Goal: Task Accomplishment & Management: Use online tool/utility

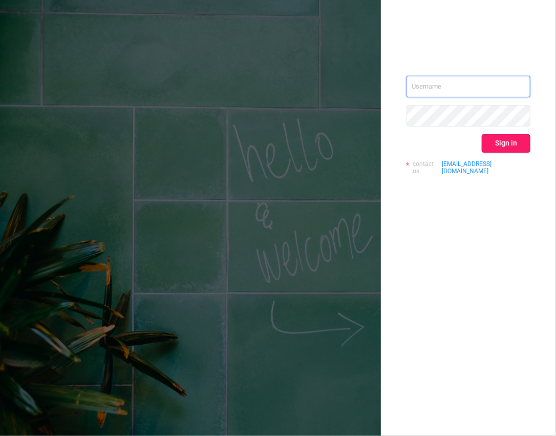
type input "[EMAIL_ADDRESS][DOMAIN_NAME]"
click at [506, 146] on button "Sign in" at bounding box center [506, 143] width 49 height 18
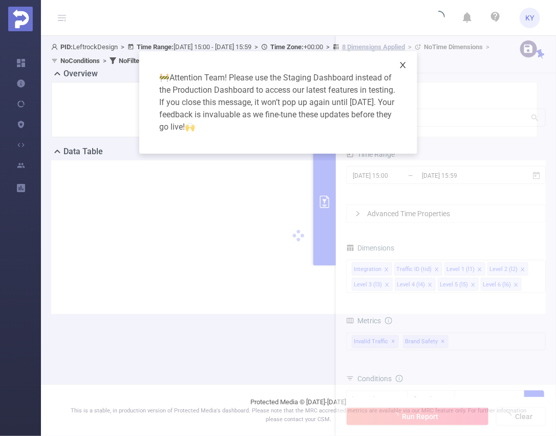
click at [402, 67] on icon "icon: close" at bounding box center [403, 65] width 8 height 8
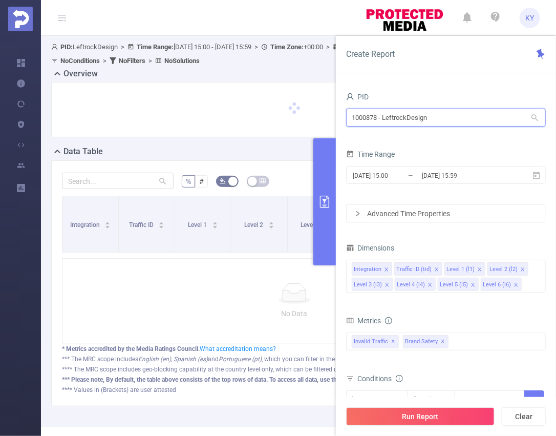
click at [407, 117] on input "1000878 - LeftrockDesign" at bounding box center [446, 118] width 200 height 18
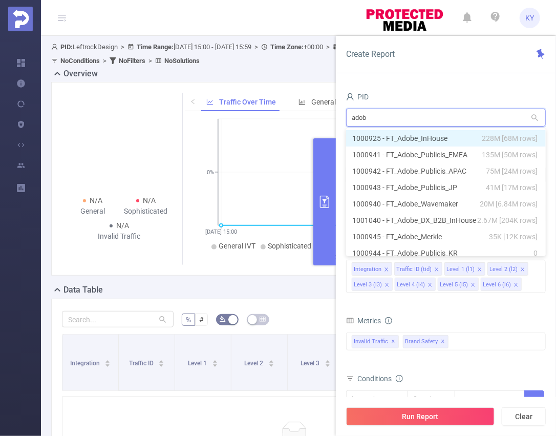
type input "adobe"
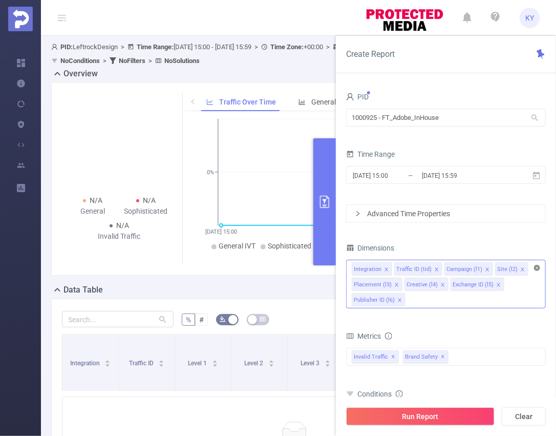
click at [535, 267] on icon "icon: close-circle" at bounding box center [537, 268] width 6 height 6
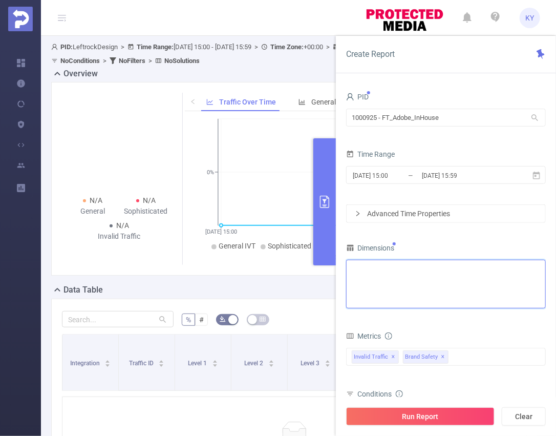
click at [519, 268] on div "Integration Traffic ID (tid) Campaign (l1) Site (l2) Placement (l3) Creative (l…" at bounding box center [446, 268] width 189 height 17
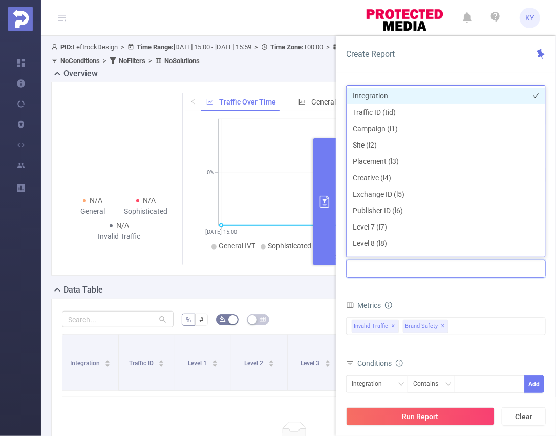
click at [383, 96] on li "Integration" at bounding box center [446, 96] width 199 height 16
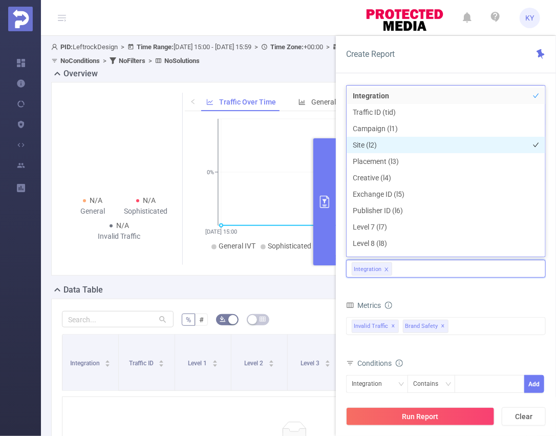
click at [388, 140] on li "Site (l2)" at bounding box center [446, 145] width 199 height 16
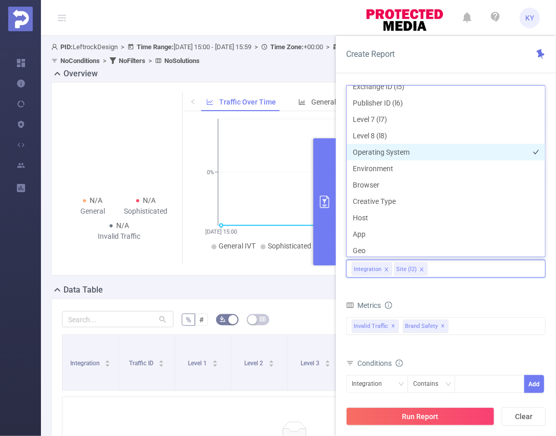
scroll to position [118, 0]
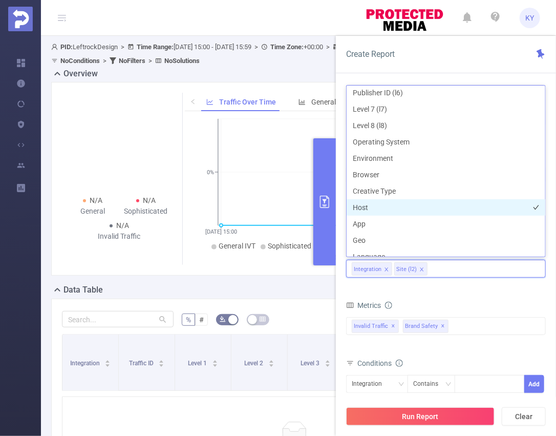
click at [394, 213] on li "Host" at bounding box center [446, 207] width 199 height 16
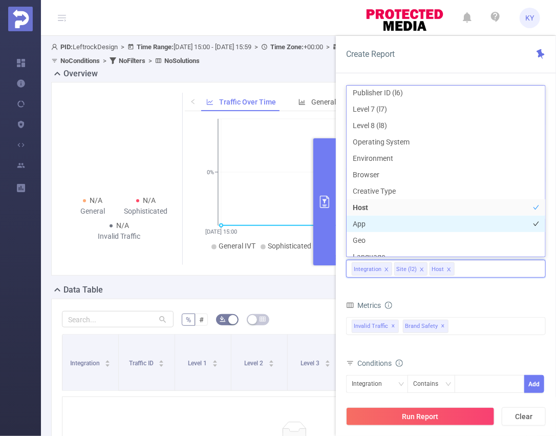
click at [394, 226] on li "App" at bounding box center [446, 224] width 199 height 16
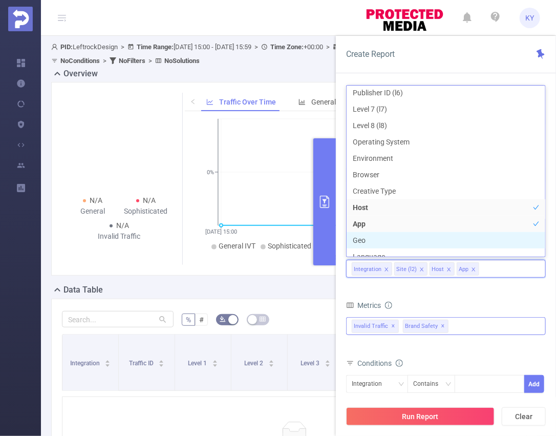
scroll to position [126, 0]
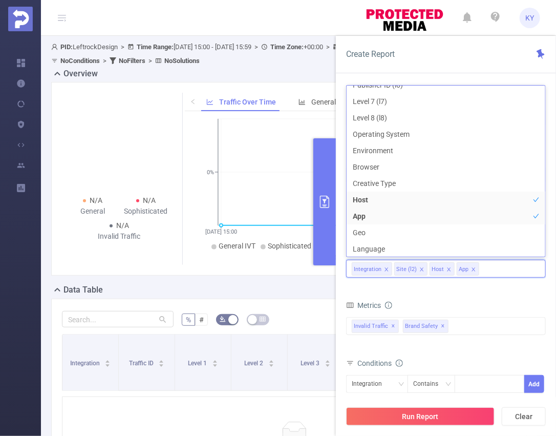
click at [489, 305] on div "Metrics" at bounding box center [446, 306] width 200 height 17
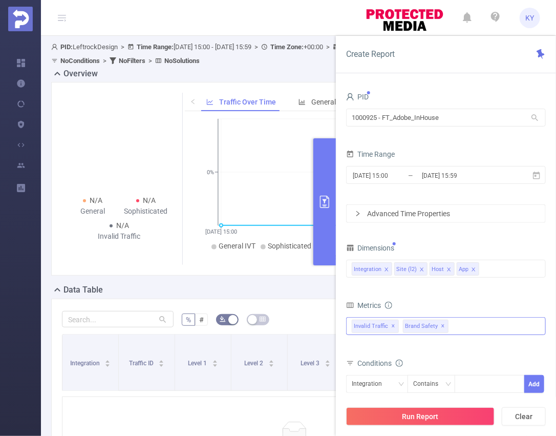
click at [481, 325] on div "Invalid Traffic ✕ Brand Safety ✕" at bounding box center [446, 326] width 200 height 18
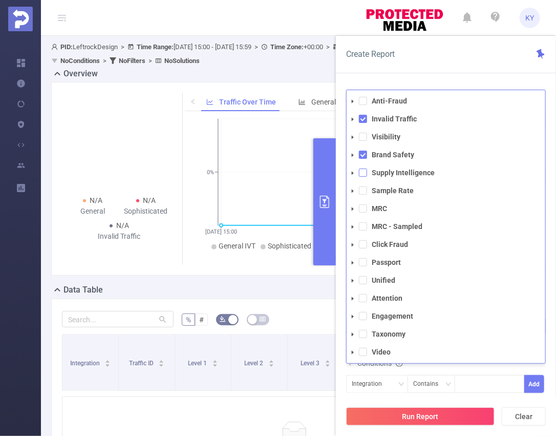
click at [362, 173] on span at bounding box center [363, 173] width 8 height 8
click at [362, 155] on span at bounding box center [363, 155] width 8 height 8
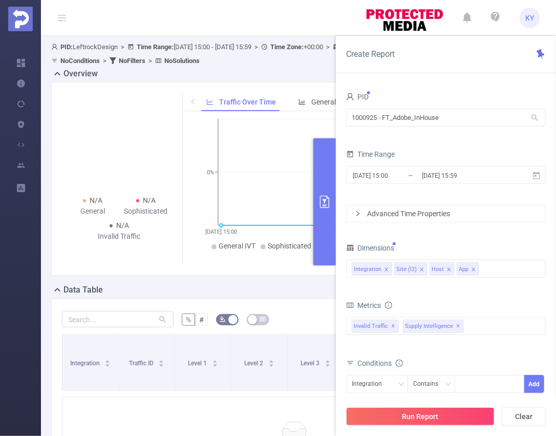
click at [457, 374] on div "Integration Contains Add" at bounding box center [446, 387] width 200 height 29
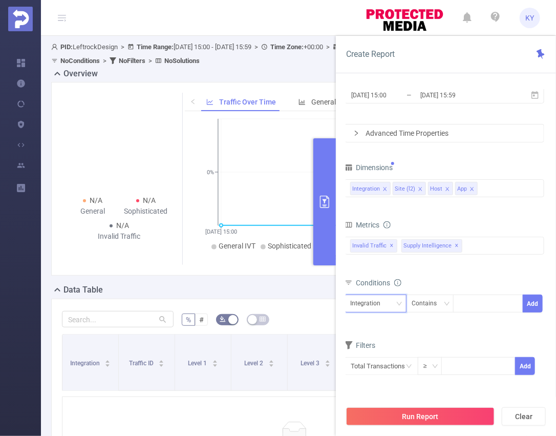
click at [378, 303] on div "Integration" at bounding box center [369, 303] width 37 height 17
click at [387, 360] on input "text" at bounding box center [382, 366] width 74 height 18
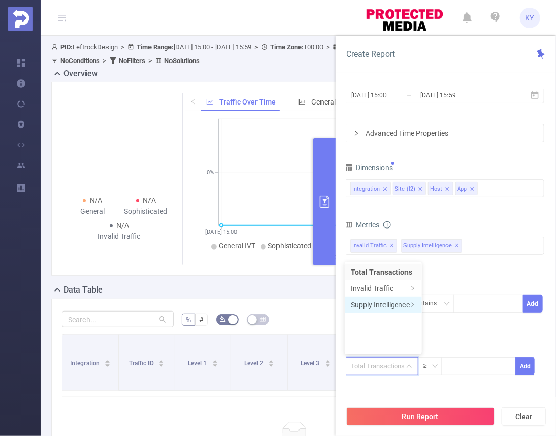
click at [395, 303] on li "Supply Intelligence" at bounding box center [383, 305] width 77 height 16
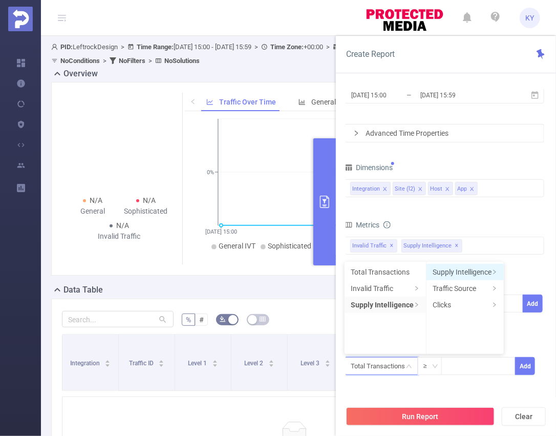
click at [454, 270] on li "Supply Intelligence" at bounding box center [465, 272] width 77 height 16
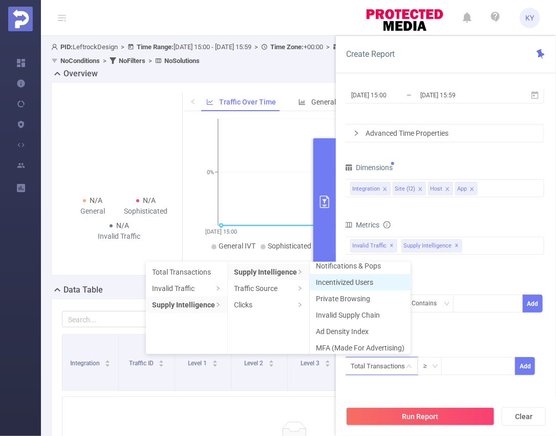
scroll to position [10, 0]
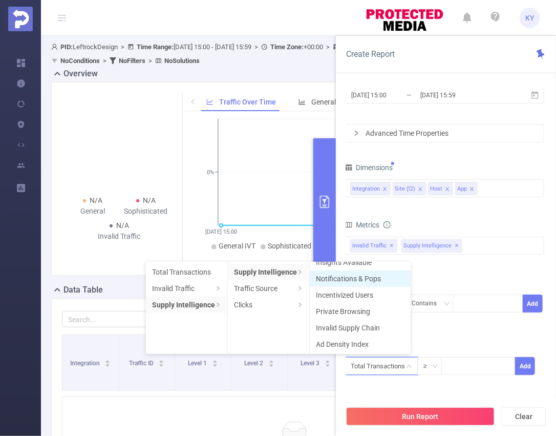
click at [370, 278] on li "Notifications & Pops" at bounding box center [360, 279] width 101 height 16
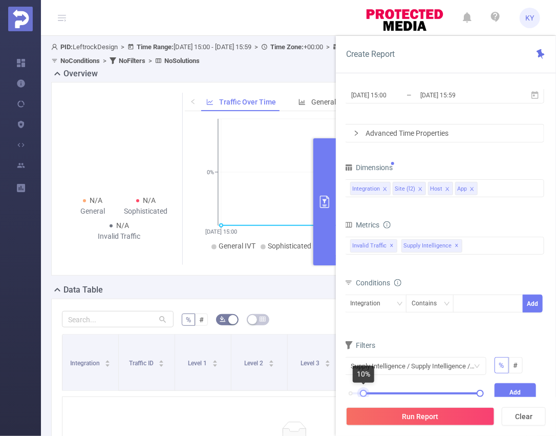
drag, startPoint x: 351, startPoint y: 393, endPoint x: 364, endPoint y: 392, distance: 13.4
click at [364, 392] on div at bounding box center [363, 393] width 7 height 7
click at [530, 391] on button "Add" at bounding box center [516, 392] width 42 height 18
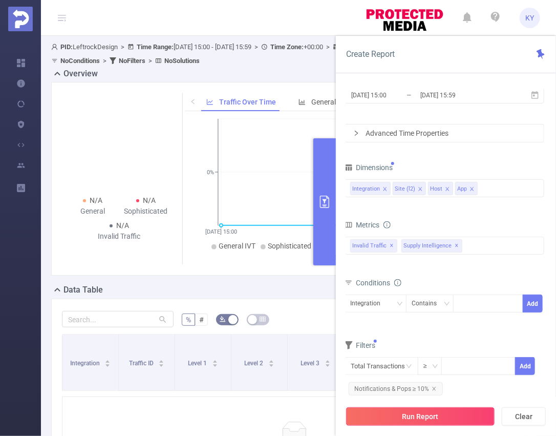
click at [460, 413] on button "Run Report" at bounding box center [420, 416] width 149 height 18
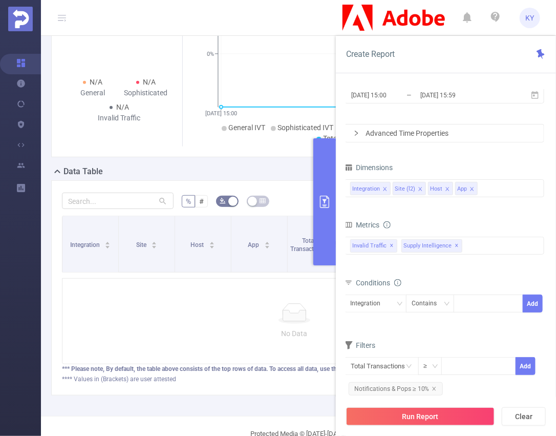
scroll to position [155, 0]
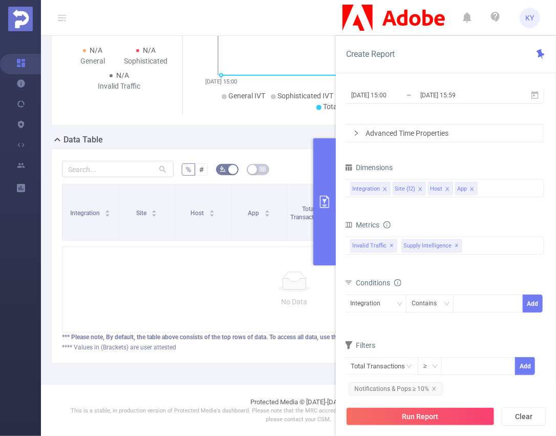
click at [420, 322] on div "Conditions Integration Contains Add" at bounding box center [445, 301] width 200 height 50
click at [448, 86] on div "PID 1000925 - FT_Adobe_InHouse 1000925 - FT_Adobe_InHouse Time Range [DATE] 15:…" at bounding box center [446, 266] width 220 height 375
click at [448, 94] on input "[DATE] 15:59" at bounding box center [461, 95] width 83 height 14
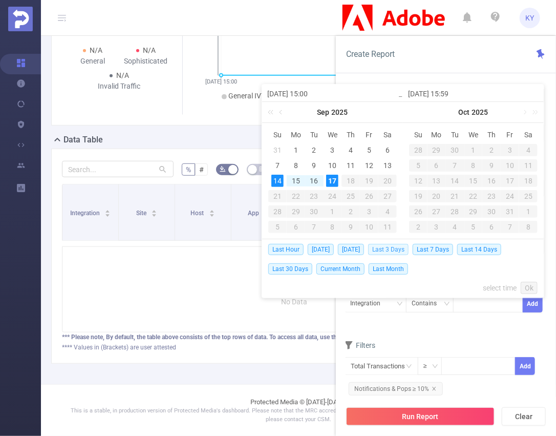
click at [392, 249] on span "Last 3 Days" at bounding box center [388, 249] width 40 height 11
type input "[DATE] 00:00"
type input "[DATE] 23:59"
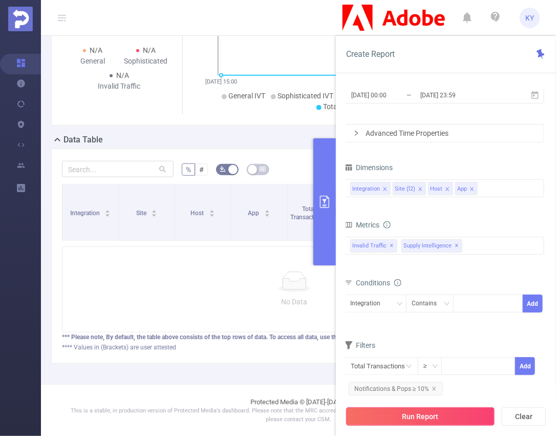
click at [419, 417] on button "Run Report" at bounding box center [420, 416] width 149 height 18
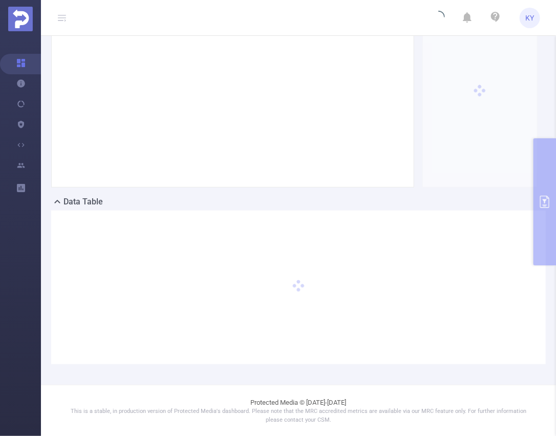
scroll to position [0, 0]
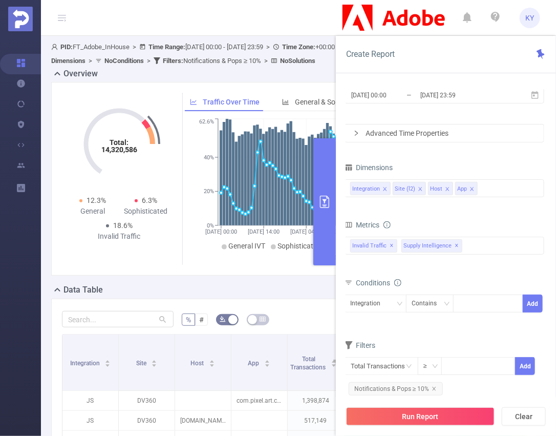
click at [331, 233] on button "primary" at bounding box center [325, 201] width 23 height 127
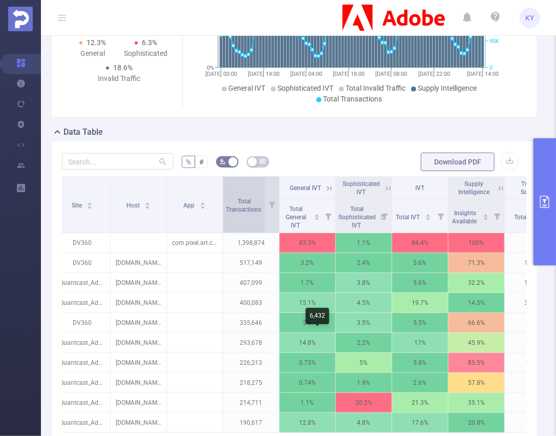
scroll to position [0, 64]
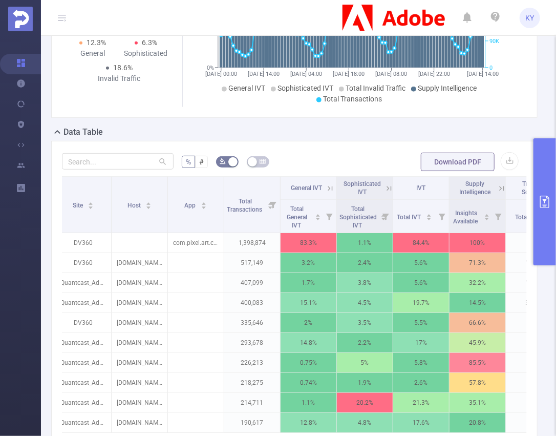
click at [502, 187] on icon at bounding box center [502, 188] width 9 height 9
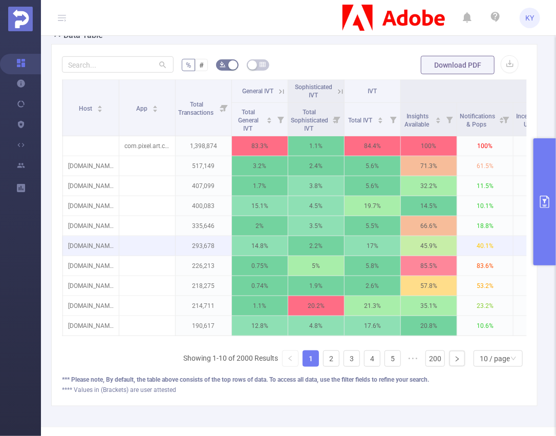
scroll to position [253, 0]
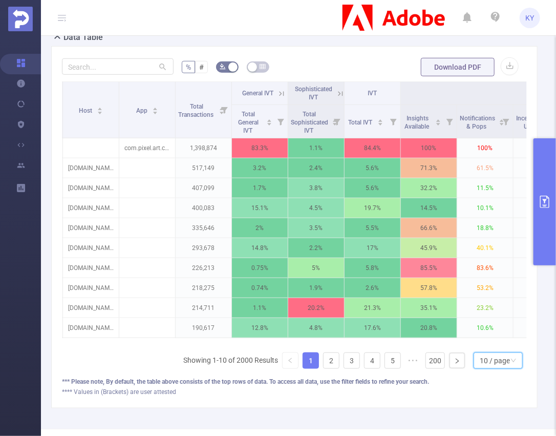
click at [489, 368] on div "10 / page" at bounding box center [495, 360] width 30 height 15
click at [500, 292] on li "20 / page" at bounding box center [492, 298] width 49 height 16
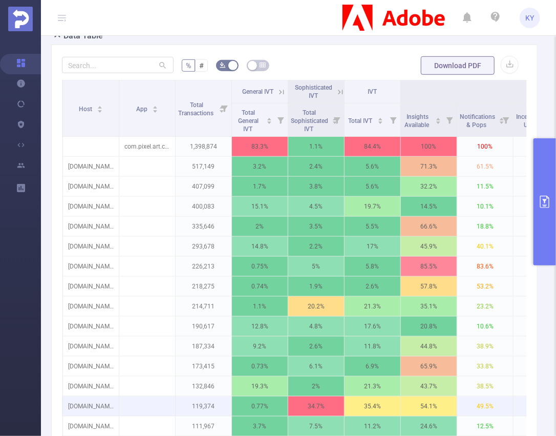
scroll to position [243, 0]
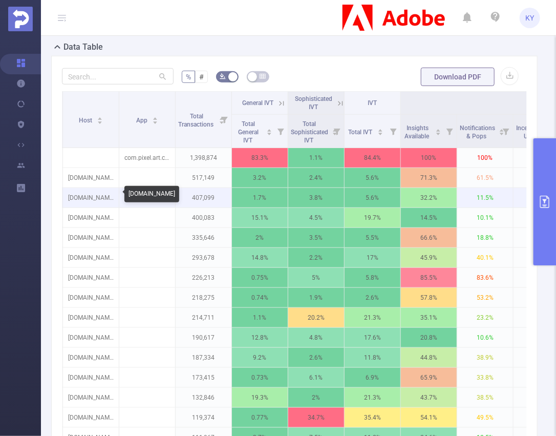
click at [89, 199] on p "[DOMAIN_NAME]" at bounding box center [91, 197] width 56 height 19
copy p "[DOMAIN_NAME]"
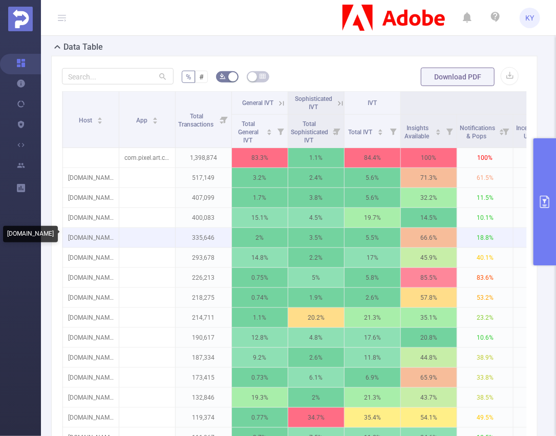
click at [102, 238] on p "[DOMAIN_NAME]" at bounding box center [91, 237] width 56 height 19
copy p "[DOMAIN_NAME]"
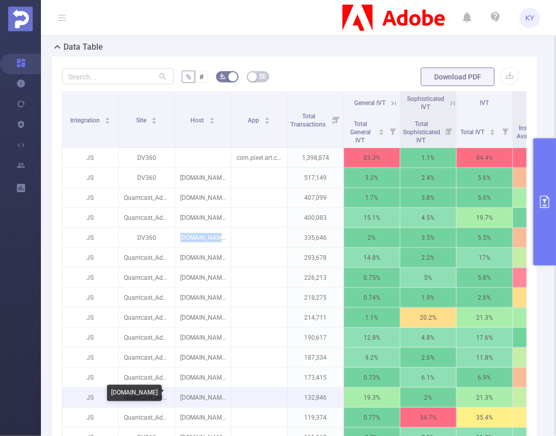
scroll to position [474, 0]
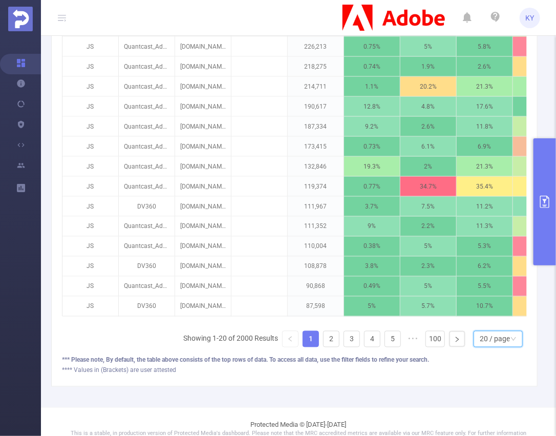
click at [493, 346] on div "20 / page" at bounding box center [495, 339] width 30 height 15
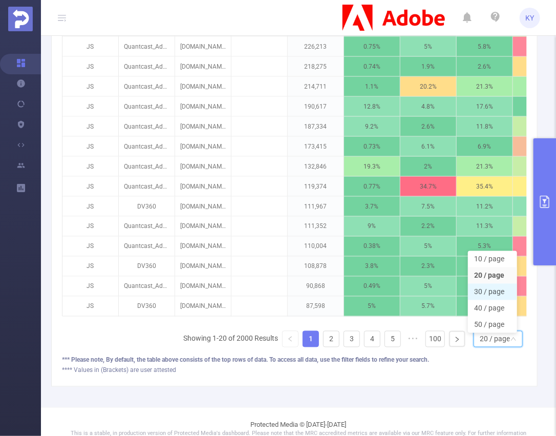
click at [499, 286] on li "30 / page" at bounding box center [492, 292] width 49 height 16
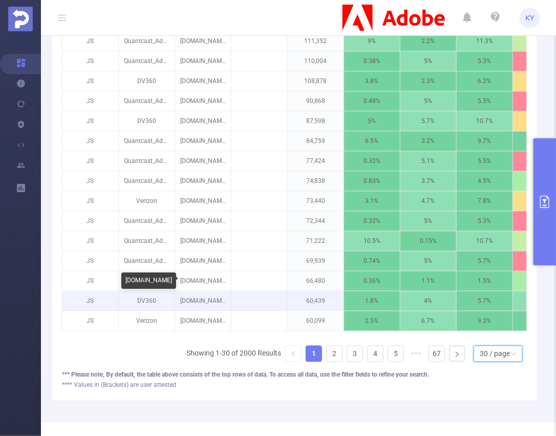
scroll to position [699, 0]
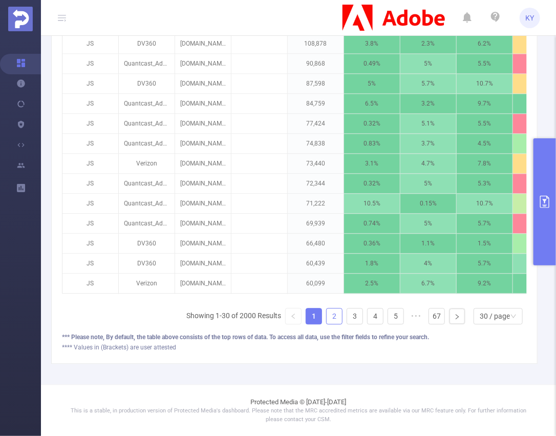
click at [333, 317] on link "2" at bounding box center [334, 315] width 15 height 15
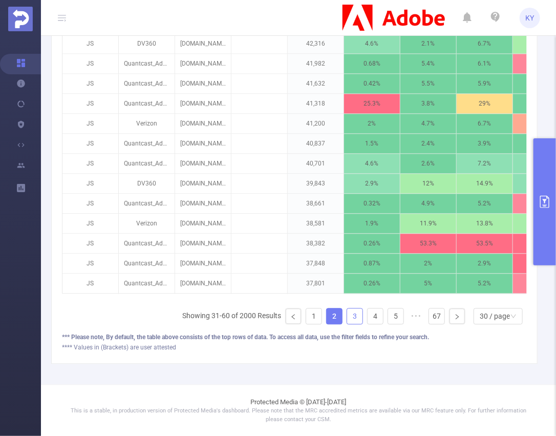
click at [347, 317] on link "3" at bounding box center [354, 315] width 15 height 15
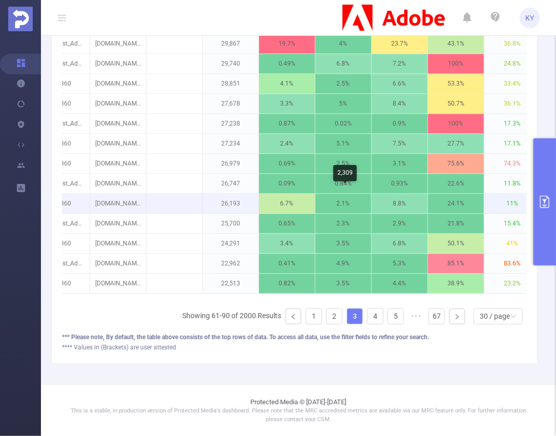
scroll to position [0, 0]
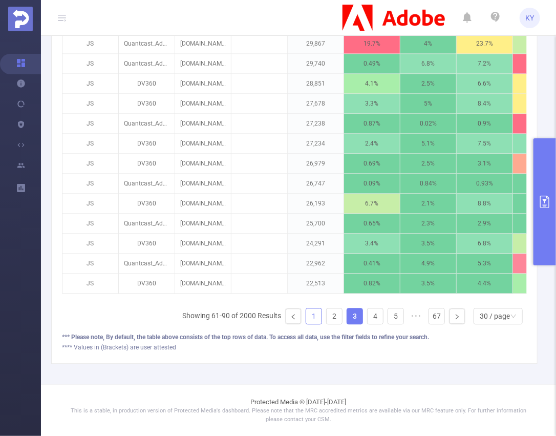
click at [306, 313] on link "1" at bounding box center [313, 315] width 15 height 15
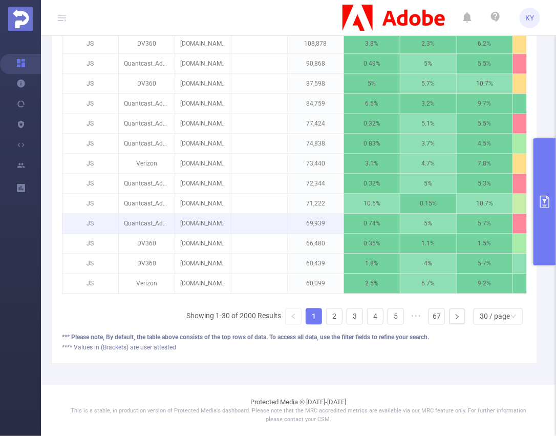
click at [252, 218] on p at bounding box center [260, 223] width 56 height 10
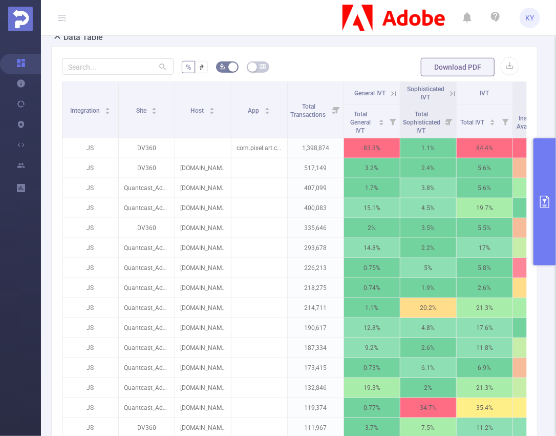
scroll to position [255, 0]
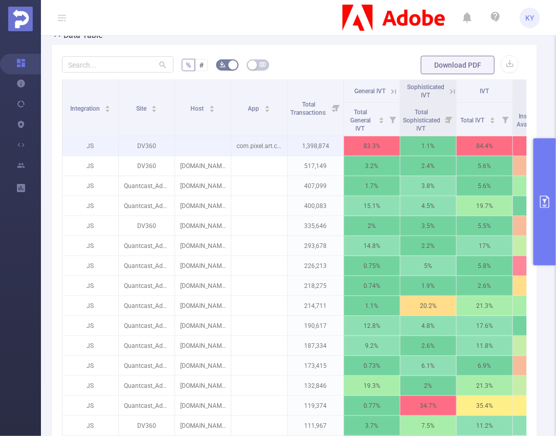
click at [280, 149] on p "com.pixel.art.coloring.color.number" at bounding box center [260, 145] width 56 height 19
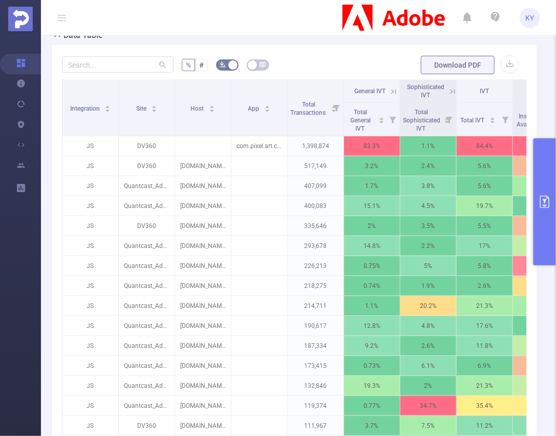
click at [399, 89] on th "General IVT" at bounding box center [372, 91] width 56 height 23
click at [396, 89] on icon at bounding box center [393, 91] width 9 height 9
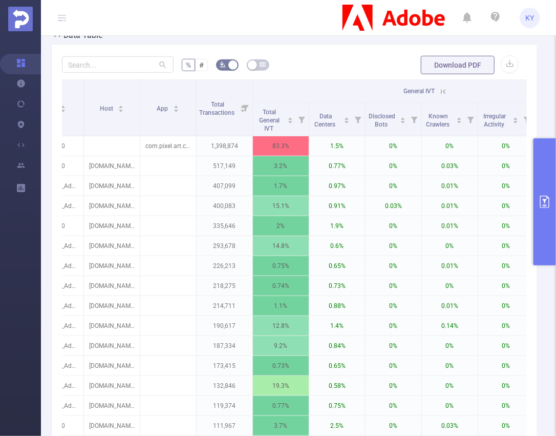
scroll to position [0, 99]
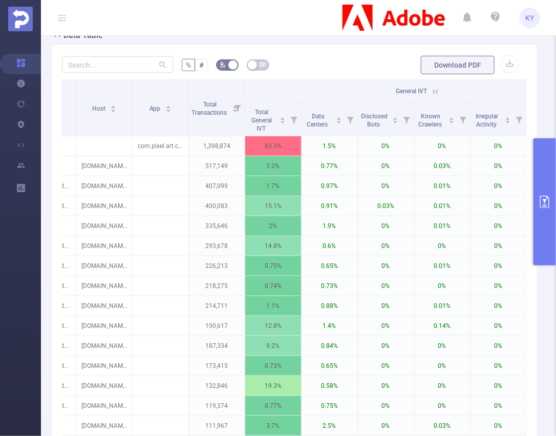
click at [435, 90] on icon at bounding box center [435, 91] width 9 height 9
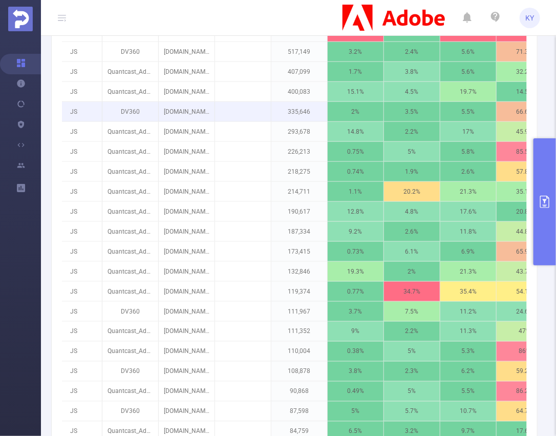
scroll to position [335, 0]
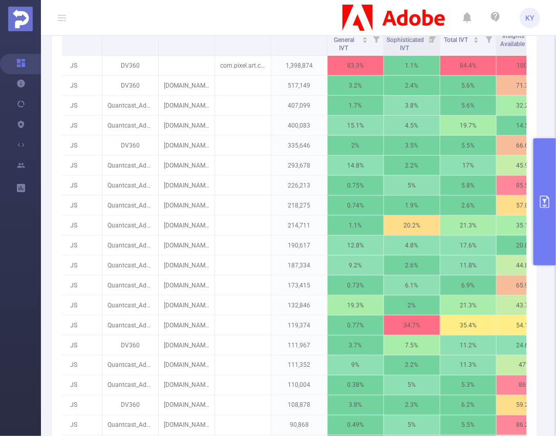
click at [547, 219] on button "primary" at bounding box center [545, 201] width 23 height 127
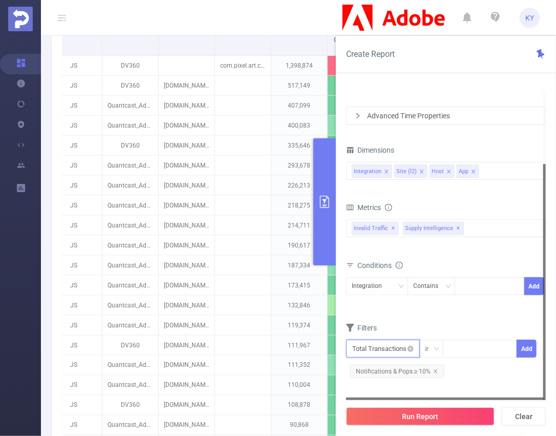
click at [382, 343] on input "text" at bounding box center [383, 349] width 74 height 18
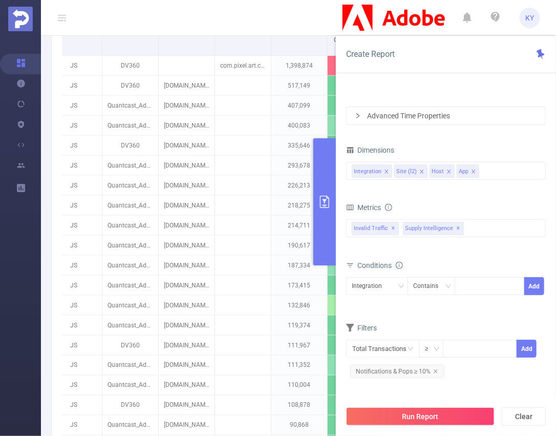
click at [479, 330] on div "Filters" at bounding box center [446, 329] width 200 height 17
click at [473, 172] on icon "icon: close" at bounding box center [473, 171] width 5 height 5
click at [464, 318] on form "Dimensions Integration Site (l2) Host Metrics total Total General IVT Data Cent…" at bounding box center [446, 265] width 200 height 245
click at [440, 411] on button "Run Report" at bounding box center [420, 416] width 149 height 18
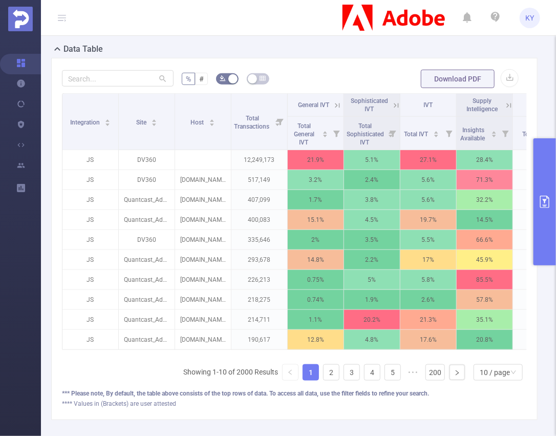
scroll to position [244, 0]
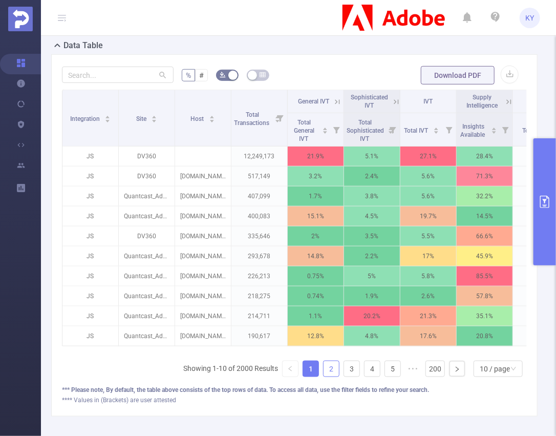
click at [324, 370] on link "2" at bounding box center [331, 368] width 15 height 15
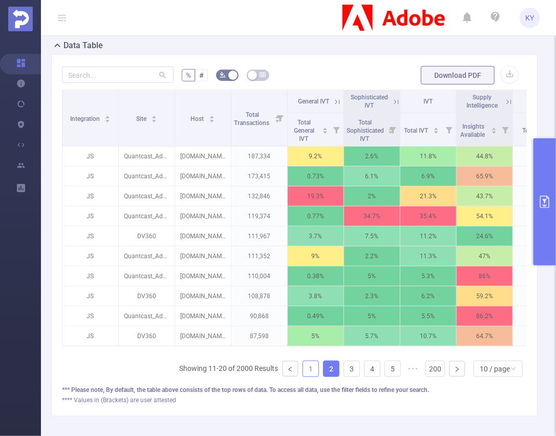
click at [307, 370] on link "1" at bounding box center [310, 368] width 15 height 15
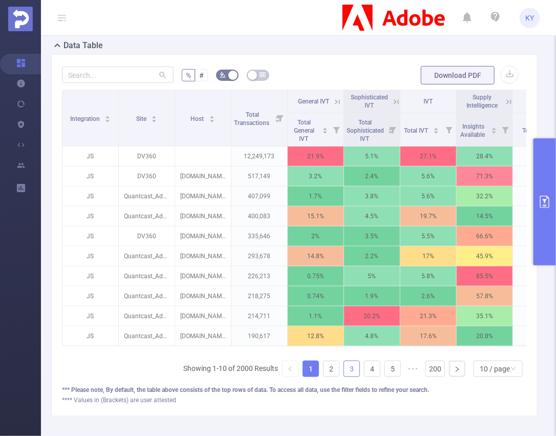
click at [353, 373] on link "3" at bounding box center [351, 368] width 15 height 15
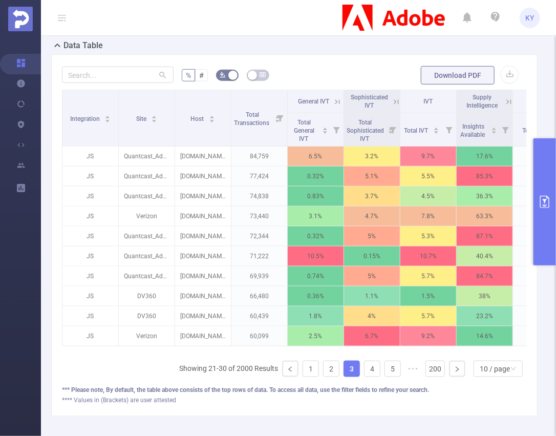
click at [378, 370] on ul "Showing 21-30 of 2000 Results 1 2 3 4 5 ••• 200 10 / page" at bounding box center [353, 369] width 348 height 16
click at [353, 372] on link "3" at bounding box center [351, 368] width 15 height 15
click at [367, 370] on link "4" at bounding box center [372, 368] width 15 height 15
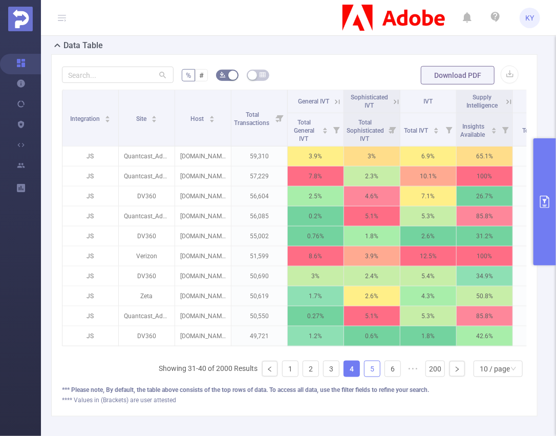
click at [369, 370] on link "5" at bounding box center [372, 368] width 15 height 15
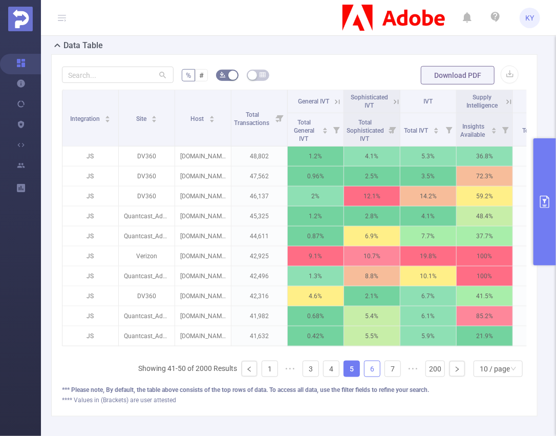
click at [366, 377] on link "6" at bounding box center [372, 368] width 15 height 15
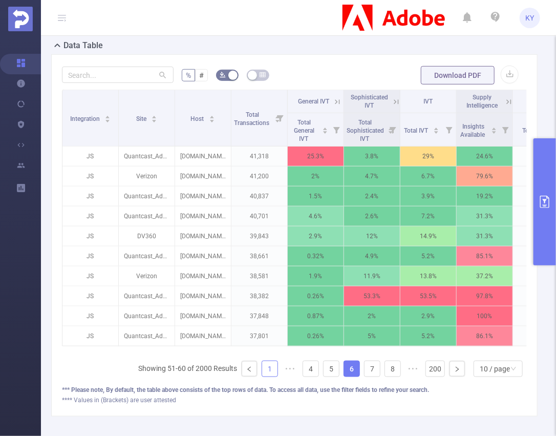
click at [272, 373] on link "1" at bounding box center [269, 368] width 15 height 15
